Goal: Transaction & Acquisition: Obtain resource

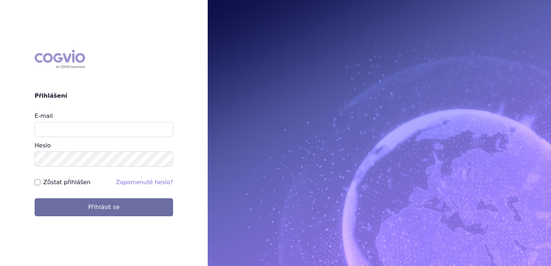
type input "[EMAIL_ADDRESS][DOMAIN_NAME]"
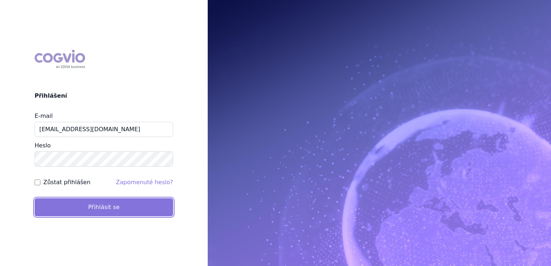
click at [97, 206] on button "Přihlásit se" at bounding box center [104, 207] width 138 height 18
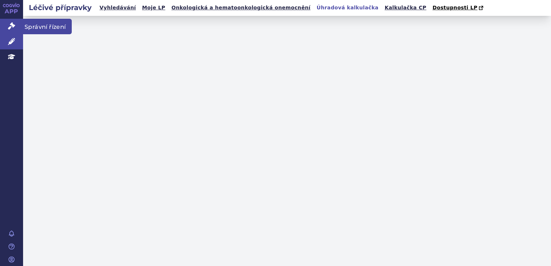
click at [17, 25] on link "Správní řízení" at bounding box center [11, 26] width 23 height 15
click at [12, 25] on icon at bounding box center [11, 25] width 7 height 7
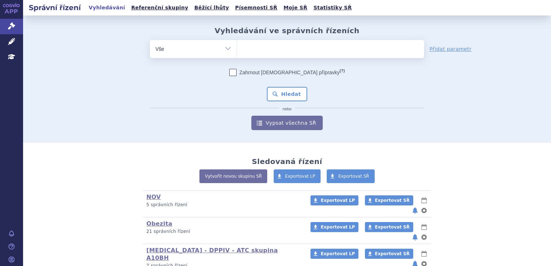
click at [243, 51] on ul at bounding box center [330, 47] width 187 height 15
click at [237, 51] on select at bounding box center [237, 49] width 0 height 18
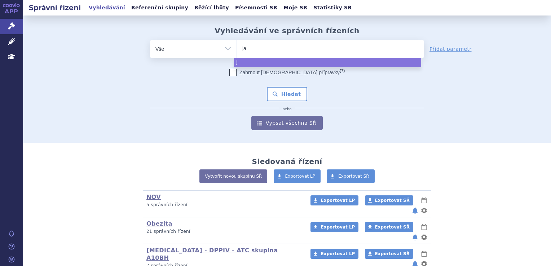
type input "jar"
type input "jard"
type input "jardian"
type input "jardianc"
type input "jardiance"
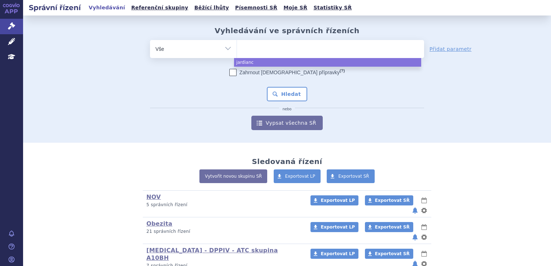
select select "jardiance"
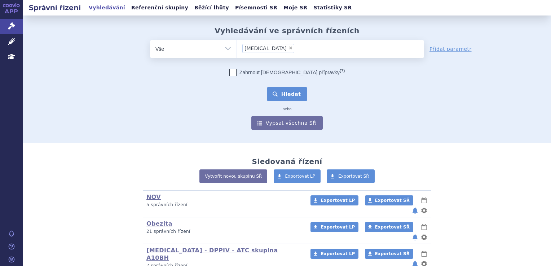
click at [285, 96] on button "Hledat" at bounding box center [287, 94] width 41 height 14
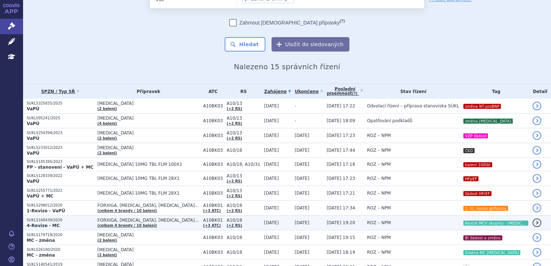
scroll to position [108, 0]
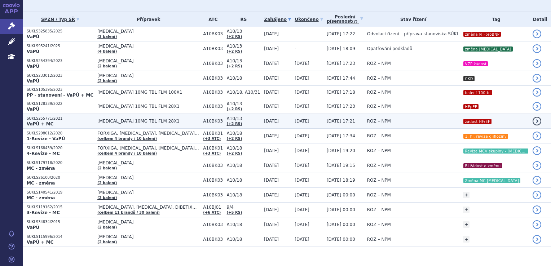
click at [166, 116] on td "[MEDICAL_DATA] 10MG TBL FLM 28X1" at bounding box center [147, 121] width 106 height 15
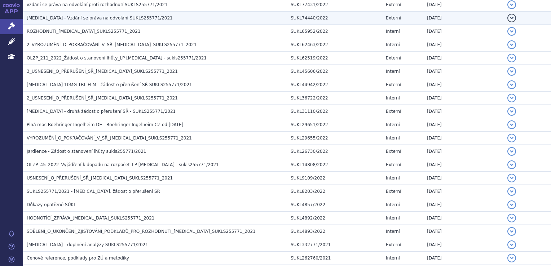
scroll to position [216, 0]
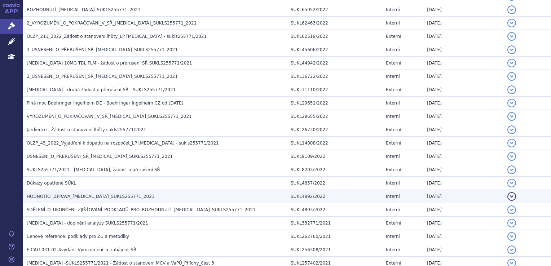
click at [63, 194] on span "HODNOTÍCÍ_ZPRÁVA_[MEDICAL_DATA]_SUKLS255771_2021" at bounding box center [91, 196] width 128 height 5
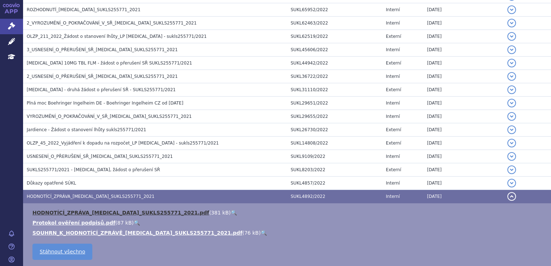
click at [65, 211] on link "HODNOTÍCÍ_ZPRÁVA_JARDIANCE_SUKLS255771_2021.pdf" at bounding box center [120, 213] width 177 height 6
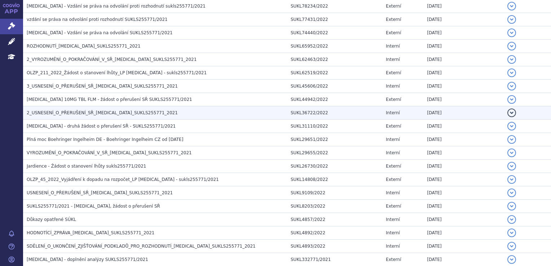
scroll to position [180, 0]
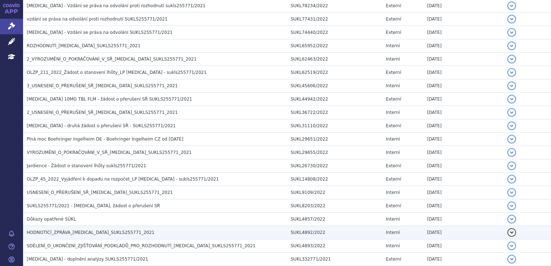
click at [73, 227] on td "HODNOTÍCÍ_ZPRÁVA_[MEDICAL_DATA]_SUKLS255771_2021" at bounding box center [155, 232] width 264 height 13
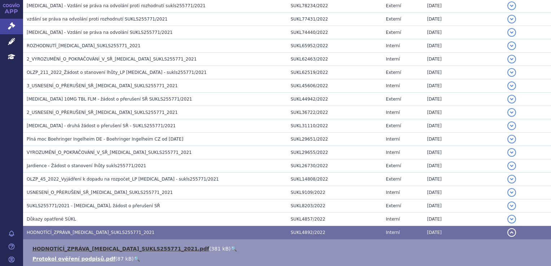
click at [69, 246] on link "HODNOTÍCÍ_ZPRÁVA_[MEDICAL_DATA]_SUKLS255771_2021.pdf" at bounding box center [120, 249] width 177 height 6
